Goal: Navigation & Orientation: Find specific page/section

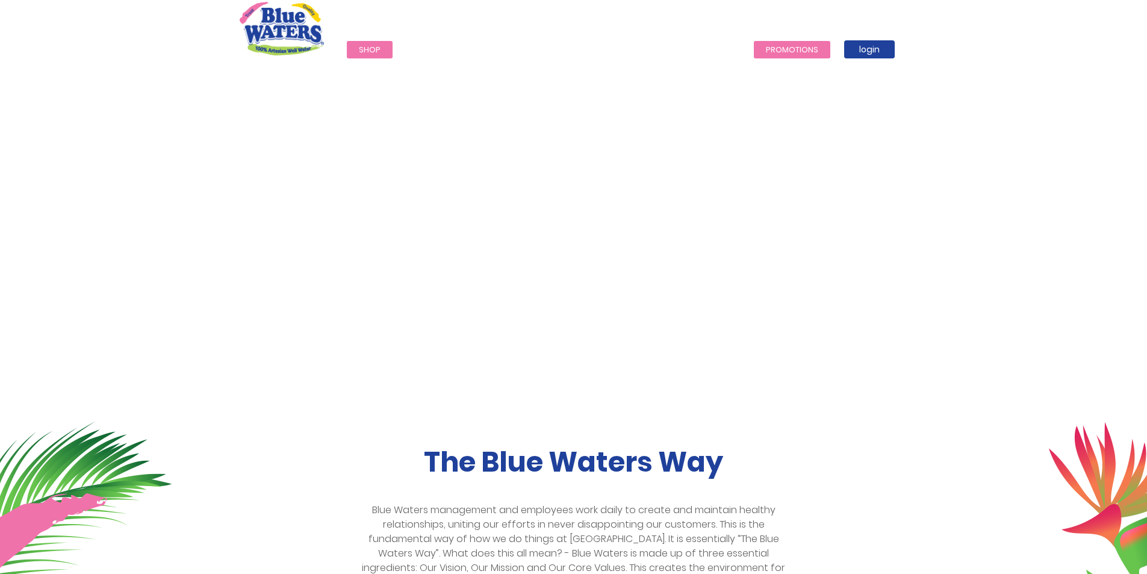
click at [777, 50] on link "Promotions" at bounding box center [792, 49] width 76 height 17
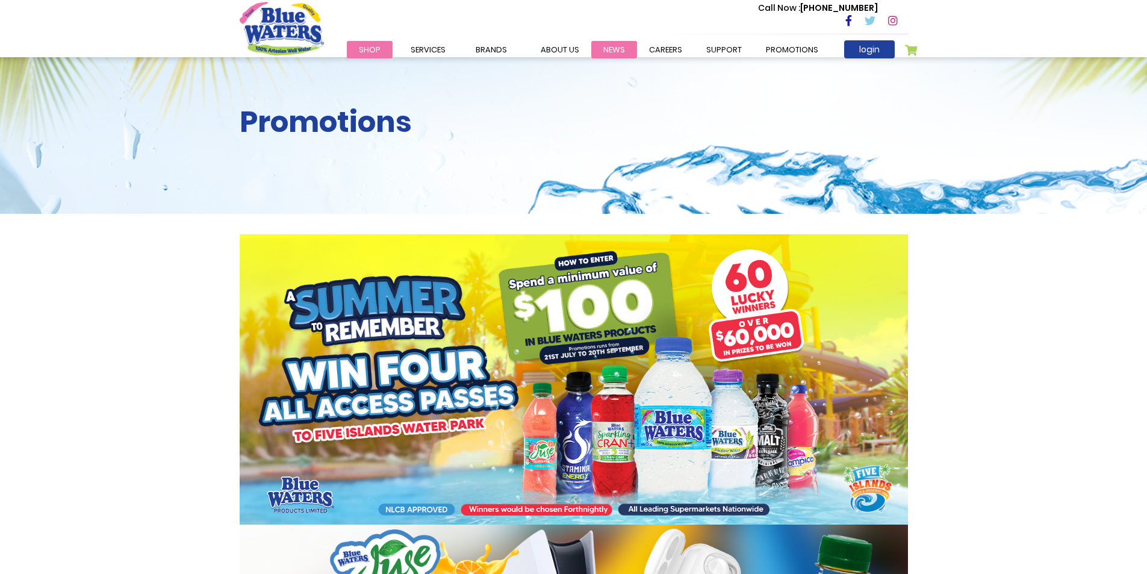
click at [611, 47] on link "News" at bounding box center [614, 49] width 46 height 17
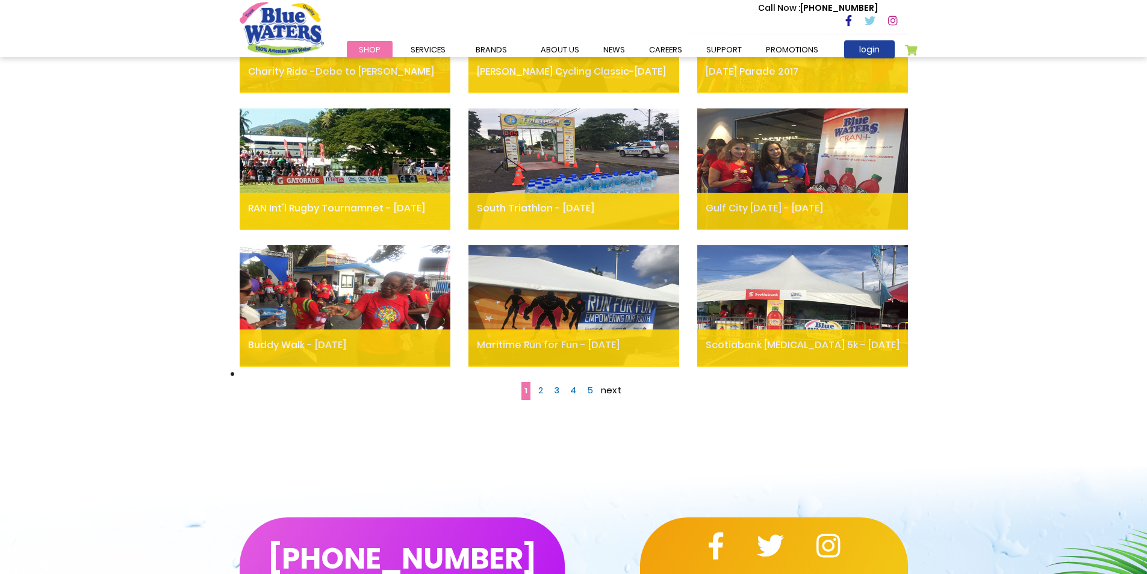
scroll to position [964, 0]
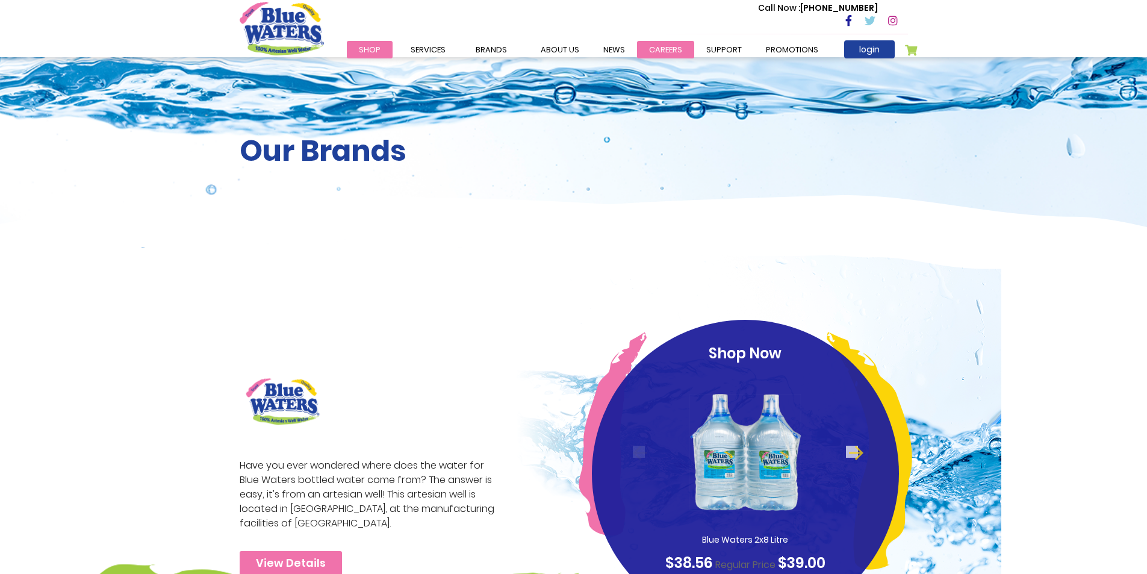
click at [664, 48] on link "careers" at bounding box center [665, 49] width 57 height 17
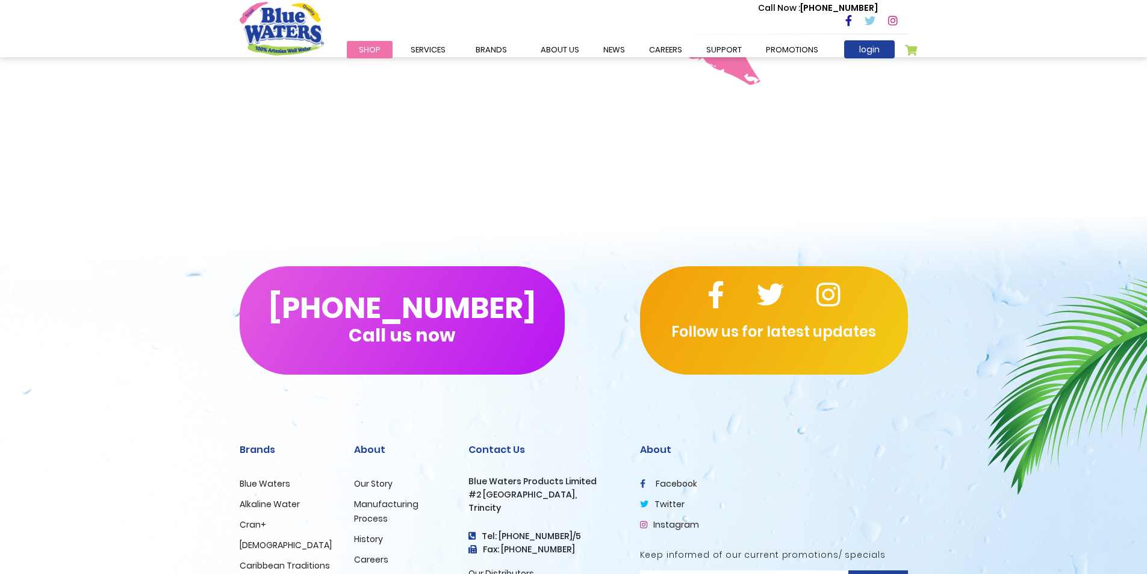
scroll to position [1094, 0]
